Goal: Information Seeking & Learning: Compare options

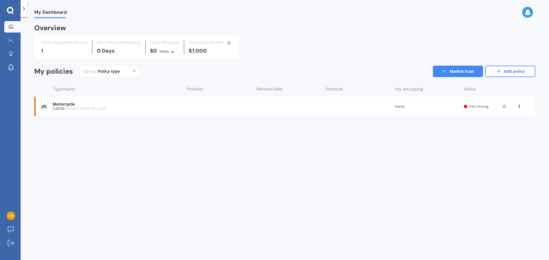
click at [520, 105] on icon at bounding box center [519, 105] width 4 height 3
click at [505, 129] on div "Delete" at bounding box center [506, 128] width 57 height 11
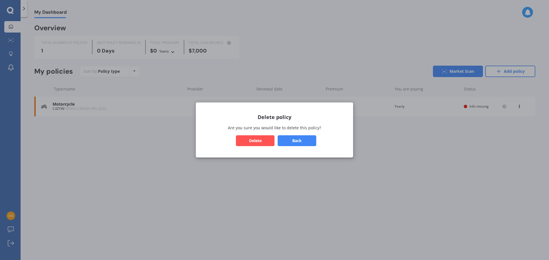
click at [264, 143] on button "Delete" at bounding box center [255, 141] width 39 height 11
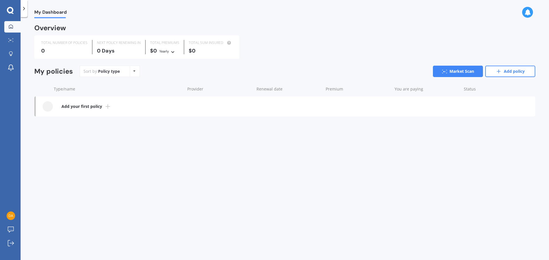
click at [102, 106] on b "Add your first policy" at bounding box center [81, 107] width 41 height 6
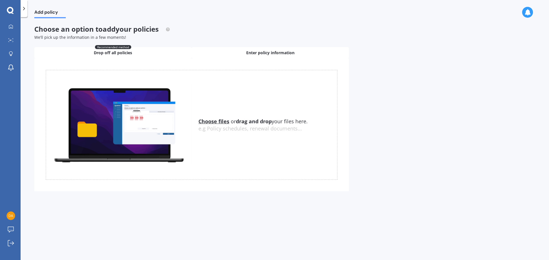
click at [268, 52] on span "Enter policy information" at bounding box center [270, 53] width 48 height 6
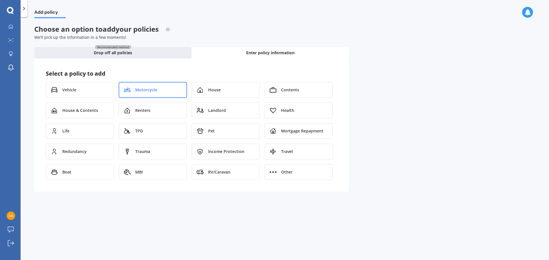
click at [127, 88] on icon at bounding box center [128, 89] width 3 height 4
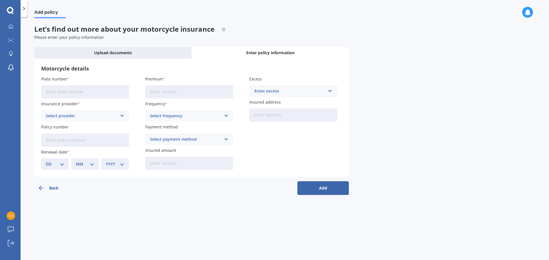
click at [93, 91] on input "Plate number" at bounding box center [85, 91] width 88 height 13
drag, startPoint x: 101, startPoint y: 88, endPoint x: 9, endPoint y: 88, distance: 91.8
click at [9, 88] on div "My Dashboard Market Scan Explore insurance Notifications [PERSON_NAME] Submit f…" at bounding box center [274, 130] width 549 height 260
type input "TBD"
click at [13, 25] on icon at bounding box center [11, 26] width 5 height 5
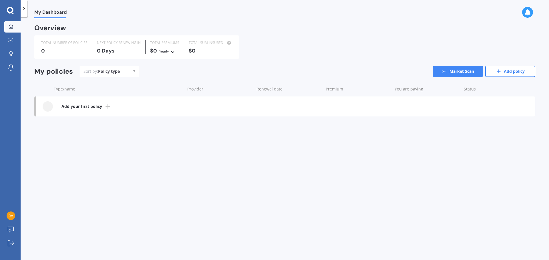
click at [68, 108] on b "Add your first policy" at bounding box center [81, 107] width 41 height 6
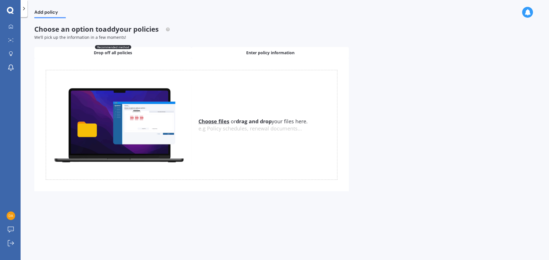
click at [240, 49] on div "Enter policy information" at bounding box center [270, 52] width 157 height 11
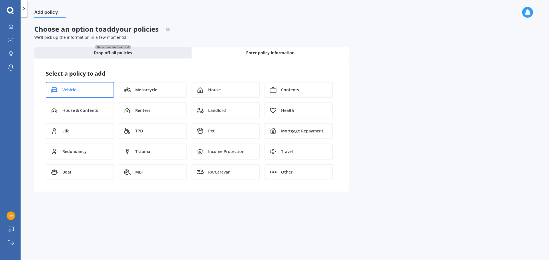
click at [83, 85] on div "Vehicle" at bounding box center [80, 90] width 68 height 16
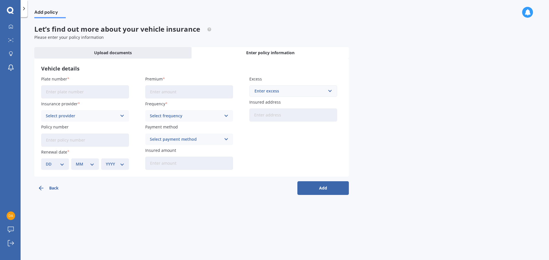
click at [83, 90] on input "Plate number" at bounding box center [85, 91] width 88 height 13
type input "TBC"
click at [86, 108] on div "Insurance provider Select provider AA AMI AMP ANZ ASB [PERSON_NAME] Dowa Ando A…" at bounding box center [85, 111] width 88 height 21
click at [86, 114] on div "Select provider" at bounding box center [81, 116] width 71 height 6
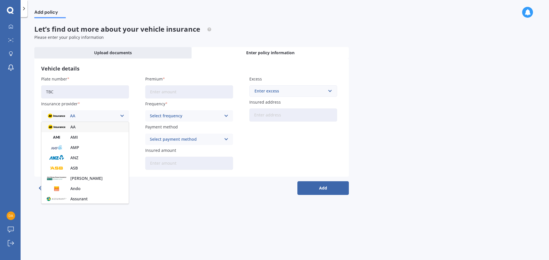
click at [86, 114] on div "AA" at bounding box center [81, 116] width 71 height 6
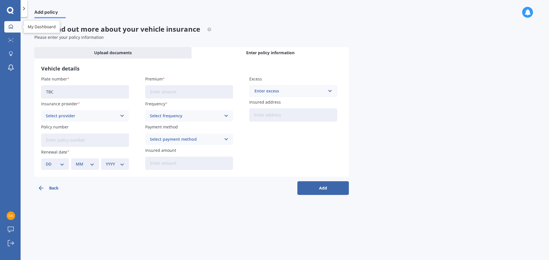
click at [8, 26] on div at bounding box center [11, 26] width 9 height 5
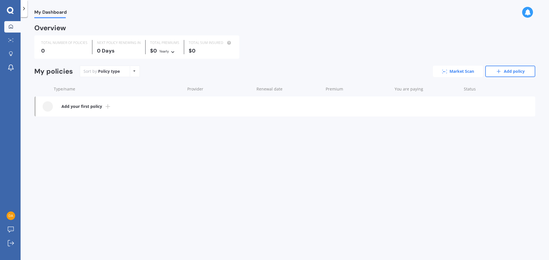
click at [453, 73] on link "Market Scan" at bounding box center [458, 71] width 50 height 11
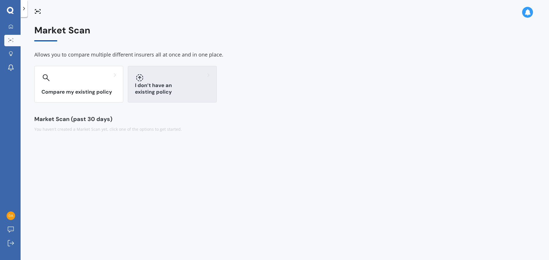
click at [180, 92] on h3 "I don’t have an existing policy" at bounding box center [172, 88] width 75 height 13
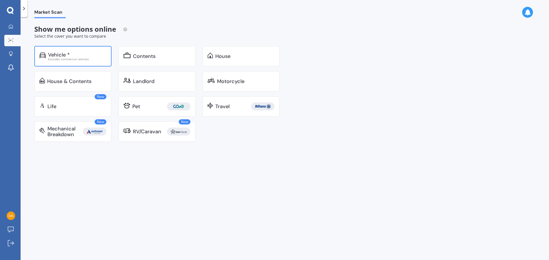
click at [98, 59] on div "Excludes commercial vehicles" at bounding box center [77, 59] width 58 height 3
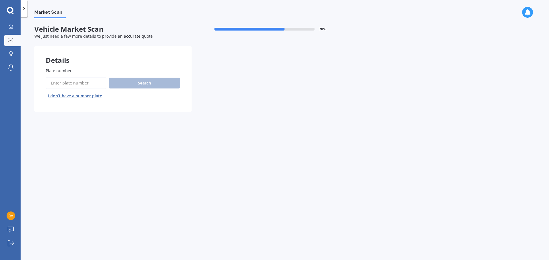
click at [86, 80] on input "Plate number" at bounding box center [76, 83] width 61 height 12
click at [83, 94] on button "I don’t have a number plate" at bounding box center [75, 95] width 59 height 9
select select "05"
select select "02"
select select "1974"
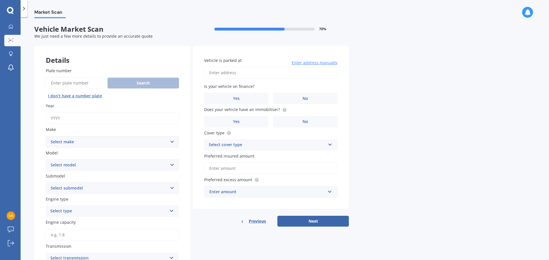
click at [75, 121] on input "Year" at bounding box center [112, 118] width 133 height 12
type input "2022"
click at [76, 142] on select "Select make AC ALFA ROMEO ASTON [PERSON_NAME] AUDI AUSTIN BEDFORD Bentley BMW B…" at bounding box center [112, 141] width 133 height 11
click at [63, 142] on select "Select make AC ALFA ROMEO ASTON [PERSON_NAME] AUDI AUSTIN BEDFORD Bentley BMW B…" at bounding box center [112, 141] width 133 height 11
click at [198, 21] on div "Market Scan Vehicle Market Scan 70 % We just need a few more details to provide…" at bounding box center [285, 139] width 528 height 243
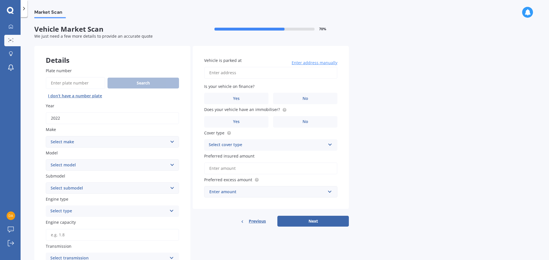
click at [75, 137] on select "Select make AC ALFA ROMEO ASTON [PERSON_NAME] AUDI AUSTIN BEDFORD Bentley BMW B…" at bounding box center [112, 141] width 133 height 11
select select "HONDA"
click at [46, 136] on select "Select make AC ALFA ROMEO ASTON [PERSON_NAME] AUDI AUSTIN BEDFORD Bentley BMW B…" at bounding box center [112, 141] width 133 height 11
click at [156, 162] on div "Model Select model Accord Acty Acura Airwave Ascot Avancier Beat Capa City Civi…" at bounding box center [112, 160] width 133 height 21
click at [159, 162] on select "Select model Accord Acty Acura Airwave Ascot Avancier Beat Capa City Civic Conc…" at bounding box center [112, 165] width 133 height 11
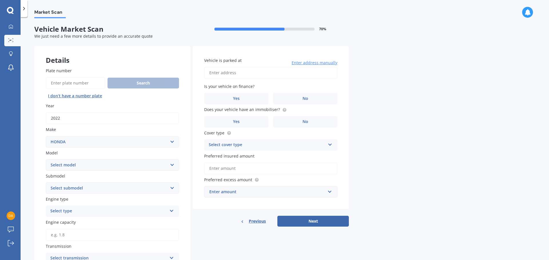
click at [11, 91] on div "My Dashboard Market Scan Explore insurance Notifications [PERSON_NAME] Submit f…" at bounding box center [10, 140] width 21 height 239
click at [15, 38] on div at bounding box center [11, 40] width 9 height 4
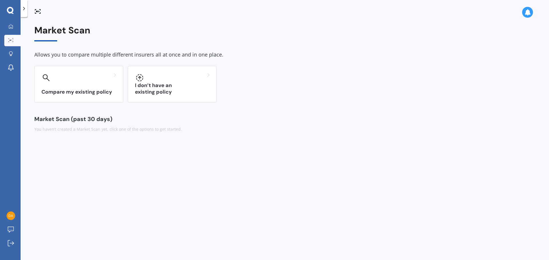
click at [126, 81] on div "Compare my existing policy I don’t have an existing policy" at bounding box center [284, 84] width 501 height 37
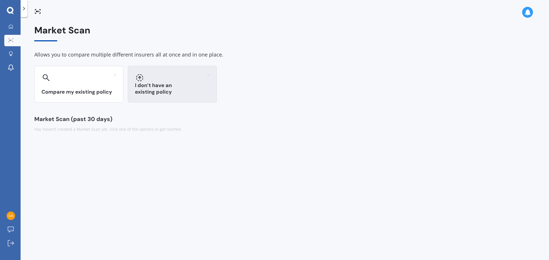
click at [145, 86] on div "I don’t have an existing policy" at bounding box center [172, 84] width 89 height 37
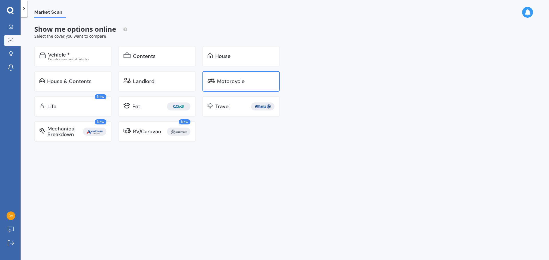
click at [225, 82] on div "Motorcycle" at bounding box center [230, 82] width 27 height 6
select select "05"
select select "02"
select select "1974"
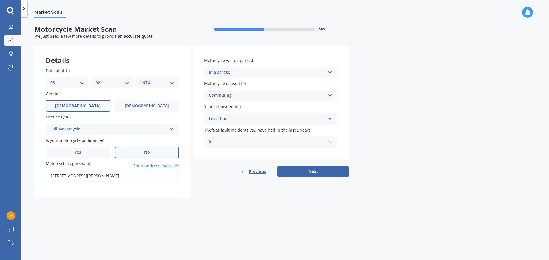
click at [326, 119] on div "Less than 1 Less than 1 1 2 or more" at bounding box center [270, 119] width 133 height 11
click at [288, 169] on button "Next" at bounding box center [312, 171] width 71 height 11
type input "[STREET_ADDRESS][PERSON_NAME]"
click at [325, 175] on button "Next" at bounding box center [312, 171] width 71 height 11
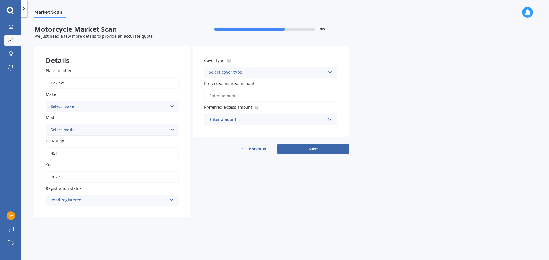
click at [71, 108] on select "Select make Ace Adly Aeon AJP American Iron Horse Aprilia Arrow Baotian [PERSON…" at bounding box center [112, 106] width 133 height 11
select select "Honda"
click at [46, 101] on select "Select make Ace Adly Aeon AJP American Iron Horse Aprilia Arrow Baotian [PERSON…" at bounding box center [112, 106] width 133 height 11
click at [171, 132] on select "Select model ADV Africa Twin Big Red Big Ruckus C ZZ CB CB Hornet CB Jade CB Pr…" at bounding box center [112, 129] width 133 height 11
select select "CB Hornet"
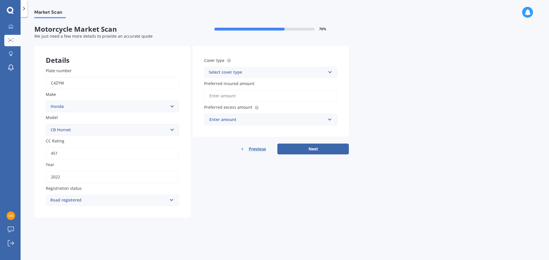
click at [46, 124] on select "Select model ADV Africa Twin Big Red Big Ruckus C ZZ CB CB Hornet CB Jade CB Pr…" at bounding box center [112, 129] width 133 height 11
click at [223, 75] on div "Select cover type" at bounding box center [267, 72] width 117 height 7
click at [224, 84] on span "Comprehensive" at bounding box center [224, 83] width 30 height 5
click at [222, 96] on input "Preferred insured amount" at bounding box center [270, 96] width 133 height 12
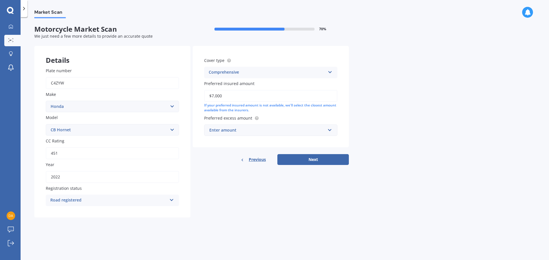
type input "$7,000"
click at [260, 134] on input "text" at bounding box center [269, 130] width 128 height 11
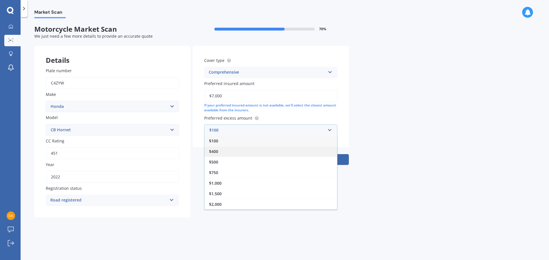
click at [236, 152] on div "$400" at bounding box center [270, 151] width 133 height 11
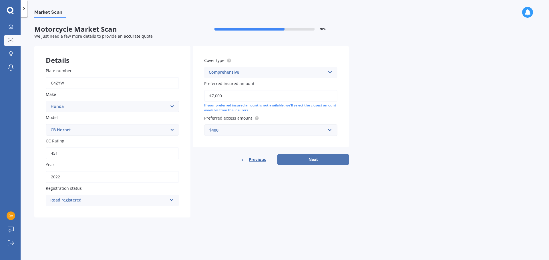
click at [300, 160] on button "Next" at bounding box center [312, 159] width 71 height 11
select select "05"
select select "02"
select select "1974"
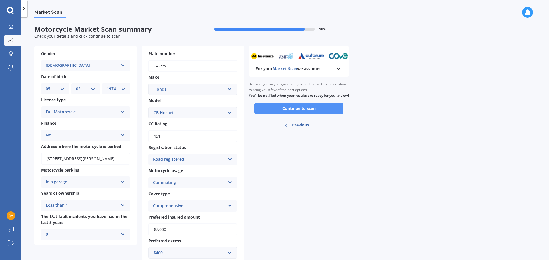
click at [278, 114] on button "Continue to scan" at bounding box center [298, 108] width 89 height 11
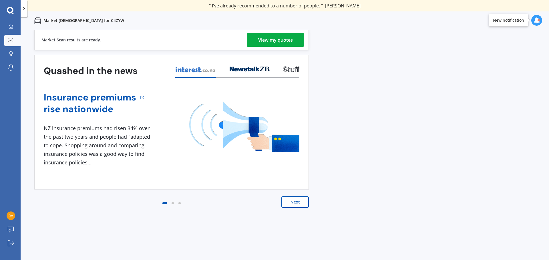
click at [294, 45] on link "View my quotes" at bounding box center [275, 40] width 57 height 14
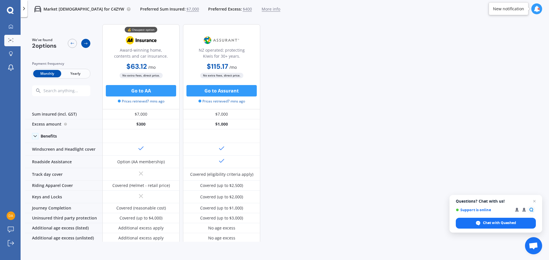
click at [85, 41] on div at bounding box center [85, 43] width 9 height 9
click at [74, 40] on div at bounding box center [72, 43] width 9 height 9
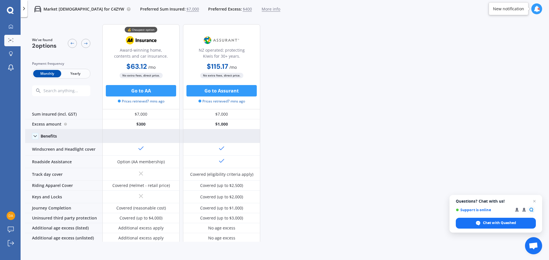
click at [36, 134] on icon at bounding box center [35, 137] width 6 height 6
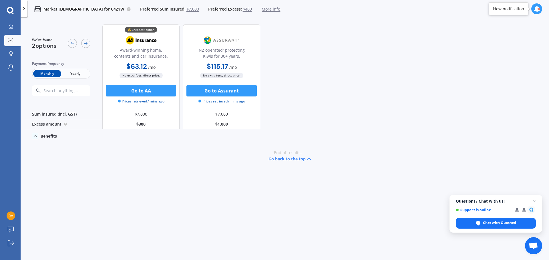
click at [36, 134] on icon at bounding box center [35, 137] width 6 height 6
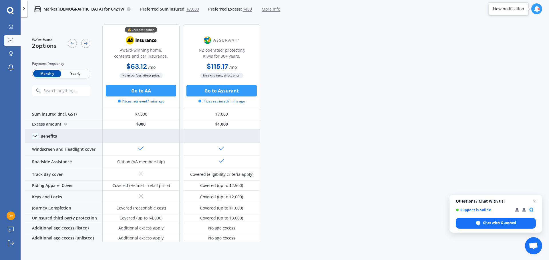
click at [25, 12] on div at bounding box center [24, 8] width 7 height 17
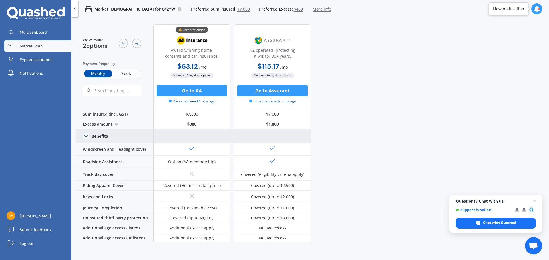
click at [73, 7] on icon at bounding box center [75, 9] width 6 height 6
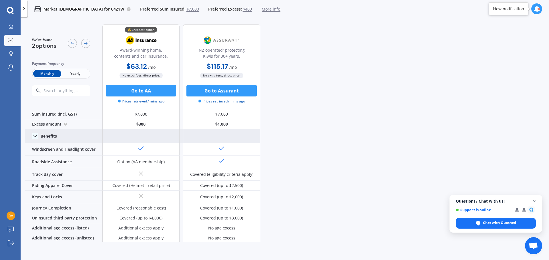
click at [535, 199] on span "Close chat" at bounding box center [534, 201] width 7 height 7
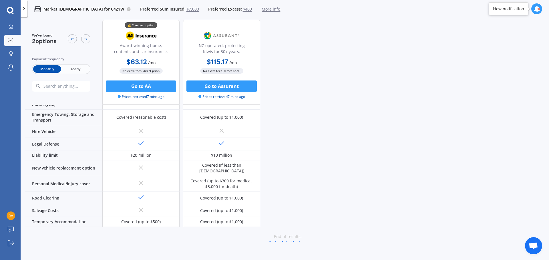
scroll to position [179, 0]
